Goal: Use online tool/utility: Use online tool/utility

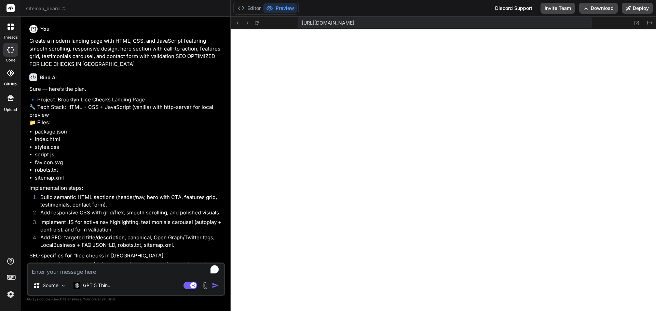
scroll to position [461, 0]
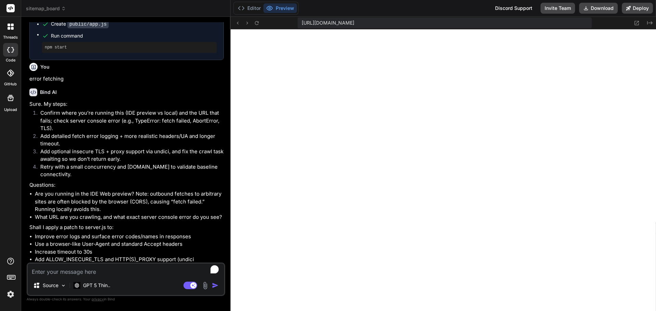
click at [125, 276] on div "Source GPT 5 Thin.. Agent Mode. When this toggle is activated, AI automatically…" at bounding box center [126, 280] width 199 height 34
click at [127, 271] on textarea "To enrich screen reader interactions, please activate Accessibility in Grammarl…" at bounding box center [126, 270] width 197 height 12
paste textarea "Unexpected token '<', "<!DOCTYPE "... is not valid JSON"
type textarea "Unexpected token '<', "<!DOCTYPE "... is not valid JSON"
type textarea "x"
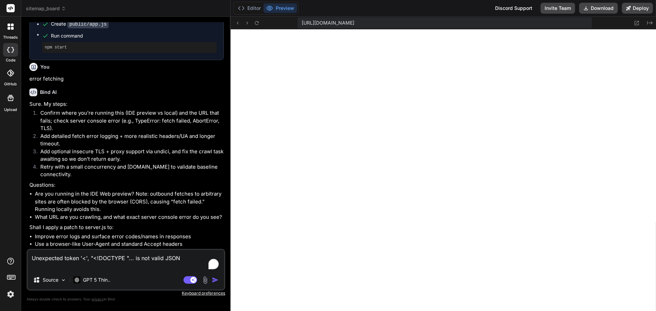
type textarea "Unexpected token '<', "<!DOCTYPE "... is not valid JSON"
click at [214, 284] on div "Agent Mode. When this toggle is activated, AI automatically makes decisions, re…" at bounding box center [201, 280] width 39 height 8
click at [214, 282] on img "button" at bounding box center [215, 280] width 7 height 7
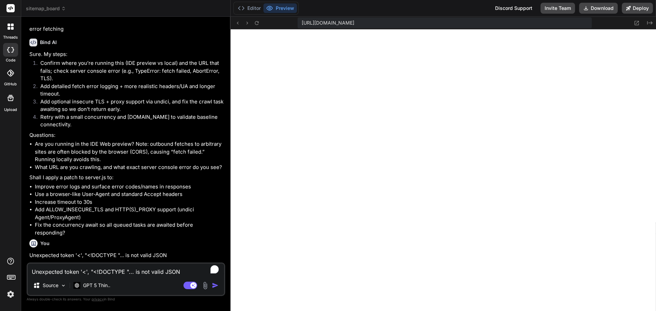
scroll to position [710, 0]
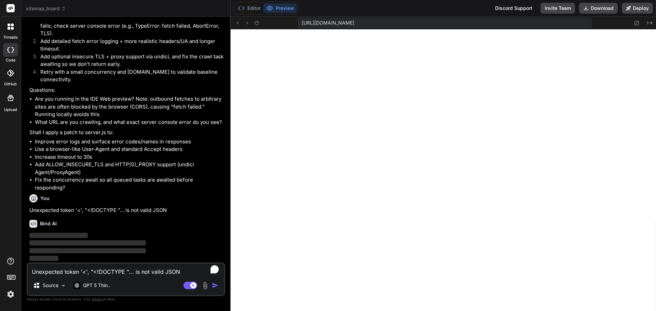
type textarea "x"
type textarea ""cheerio": "1.0.0-rc.12", "express": "4.19.2", "normalize-url": "8.0.1", "p-lim…"
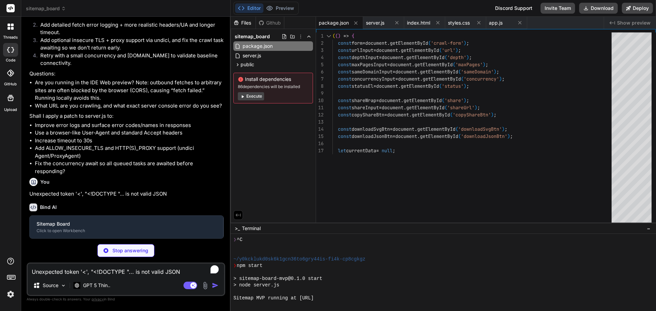
type textarea "x"
type textarea "await Promise.all(tasks); return { root, pagesVisited: visited.size }; }"
type textarea "x"
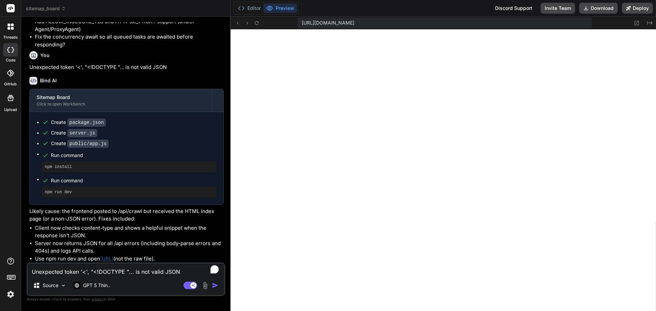
scroll to position [853, 0]
click at [115, 276] on textarea "To enrich screen reader interactions, please activate Accessibility in Grammarl…" at bounding box center [126, 270] width 197 height 12
paste textarea "Expected JSON but got text/html. Snippet: <!DOCTYPE html> <html> <head> <meta n…"
type textarea "Expected JSON but got text/html. Snippet: <!DOCTYPE html> <html> <head> <meta n…"
type textarea "x"
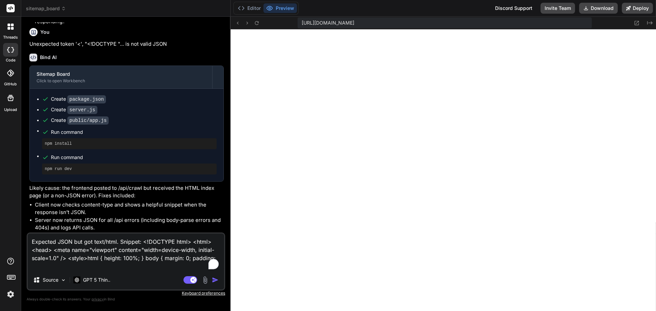
type textarea "Expected JSON but got text/html. Snippet: <!DOCTYPE html> <html> <head> <meta n…"
click at [214, 284] on div "Agent Mode. When this toggle is activated, AI automatically makes decisions, re…" at bounding box center [201, 280] width 39 height 8
click at [216, 280] on img "button" at bounding box center [215, 280] width 7 height 7
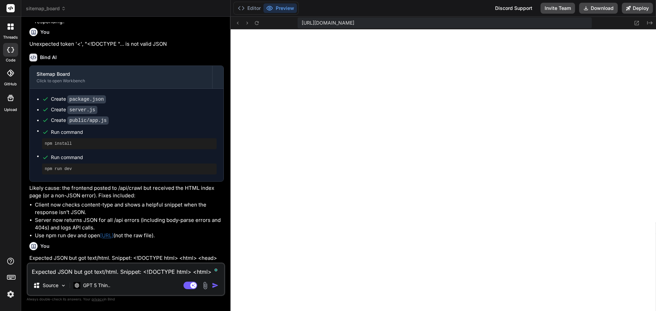
scroll to position [940, 0]
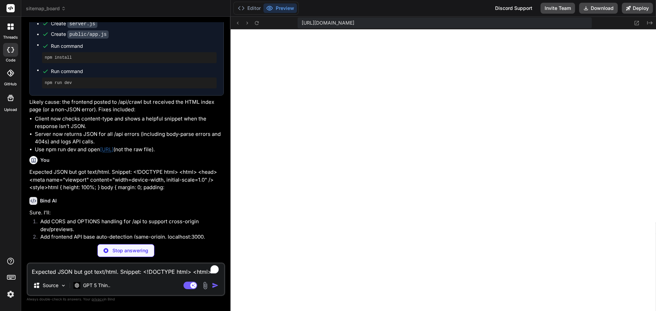
type textarea "x"
type textarea "tasks.push(p0); await Promise.all(tasks); return { root, pagesVisited: visited.…"
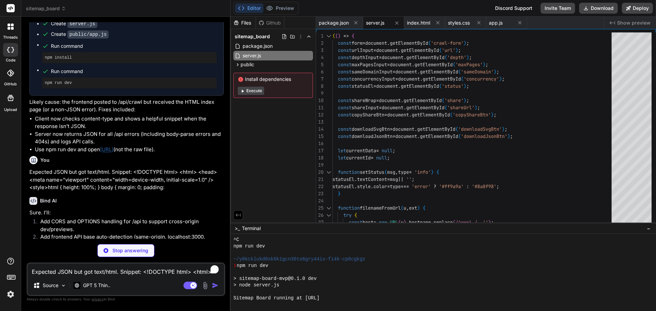
type textarea "x"
type textarea "// Kick off API detection and query init ensureApiBase().then(() => initFromQue…"
type textarea "x"
